Goal: Information Seeking & Learning: Learn about a topic

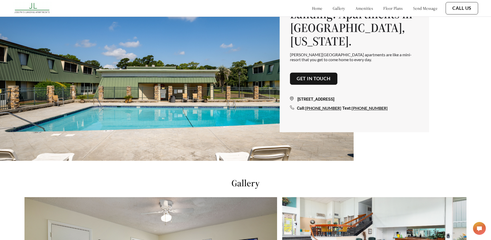
scroll to position [77, 0]
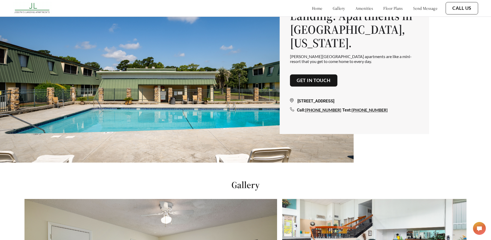
click at [386, 9] on link "floor plans" at bounding box center [393, 8] width 20 height 5
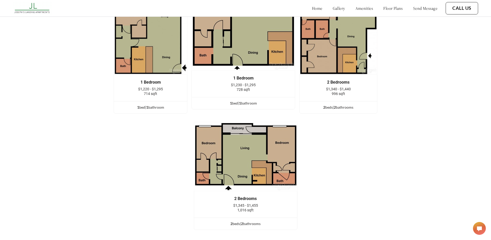
scroll to position [730, 0]
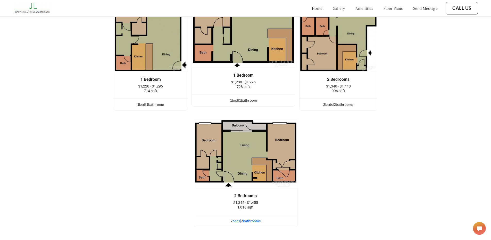
click at [248, 223] on div "2 bed s | 2 bathroom s" at bounding box center [245, 221] width 103 height 6
click at [248, 181] on img at bounding box center [246, 153] width 104 height 69
click at [247, 198] on div "2 Bedrooms" at bounding box center [246, 195] width 88 height 5
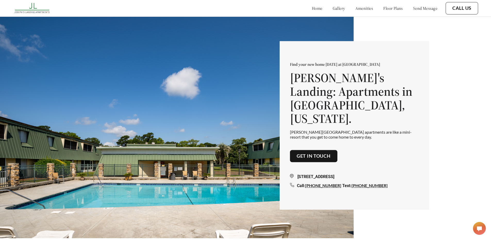
scroll to position [0, 0]
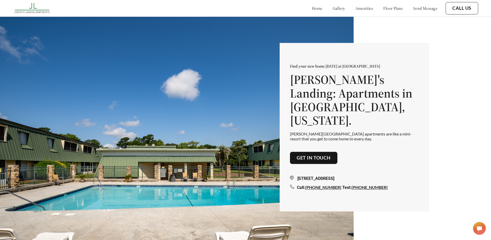
click at [333, 10] on link "gallery" at bounding box center [339, 8] width 12 height 5
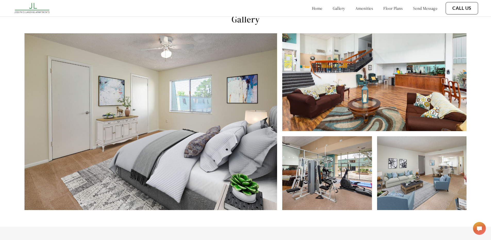
scroll to position [244, 0]
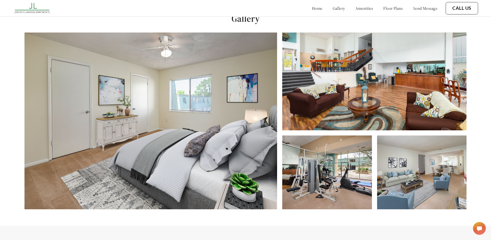
click at [429, 172] on img at bounding box center [421, 172] width 89 height 74
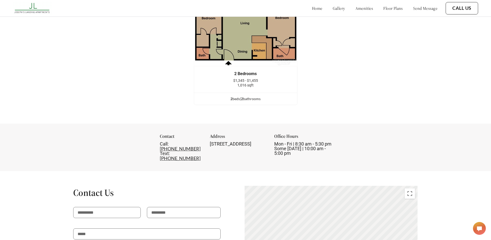
scroll to position [939, 0]
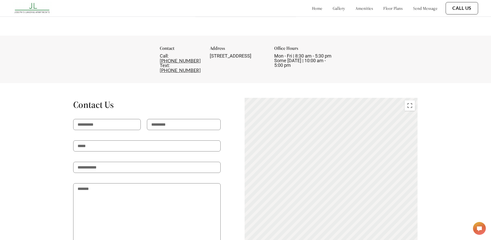
drag, startPoint x: 204, startPoint y: 60, endPoint x: 264, endPoint y: 67, distance: 60.5
click at [264, 67] on div "Contact Call: [PHONE_NUMBER] Text: [PHONE_NUMBER] Address [STREET_ADDRESS] Offi…" at bounding box center [246, 59] width 172 height 27
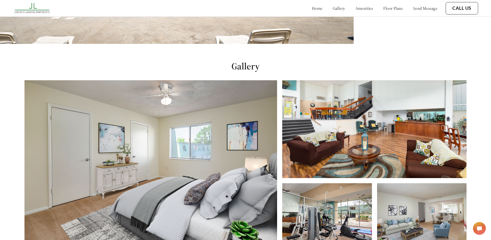
scroll to position [130, 0]
